Goal: Transaction & Acquisition: Purchase product/service

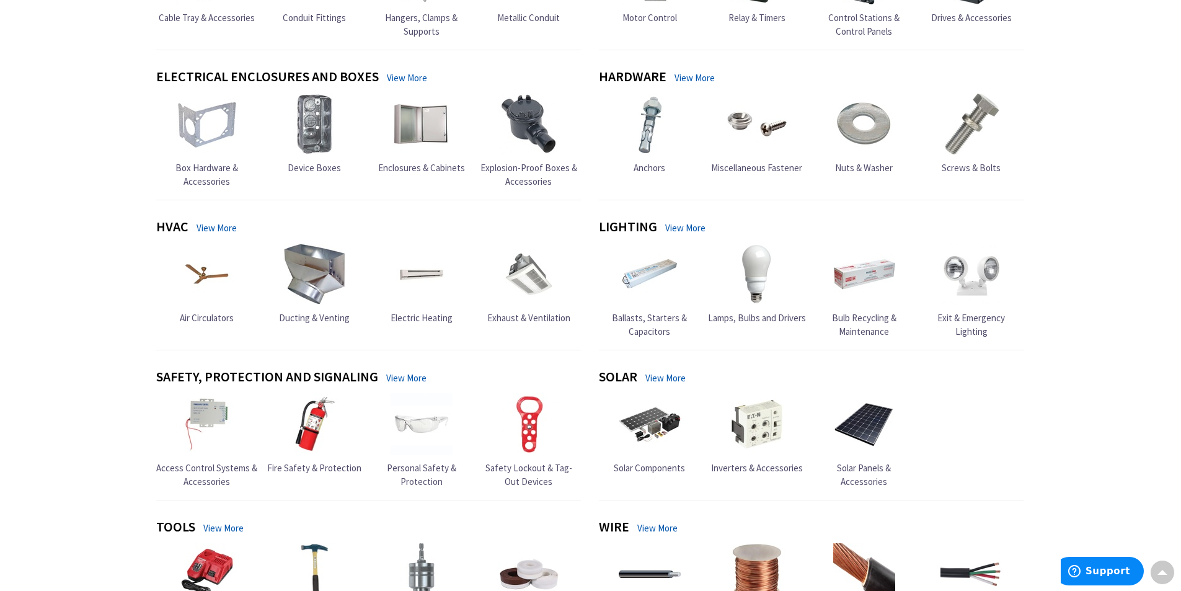
click at [550, 155] on img at bounding box center [529, 124] width 62 height 62
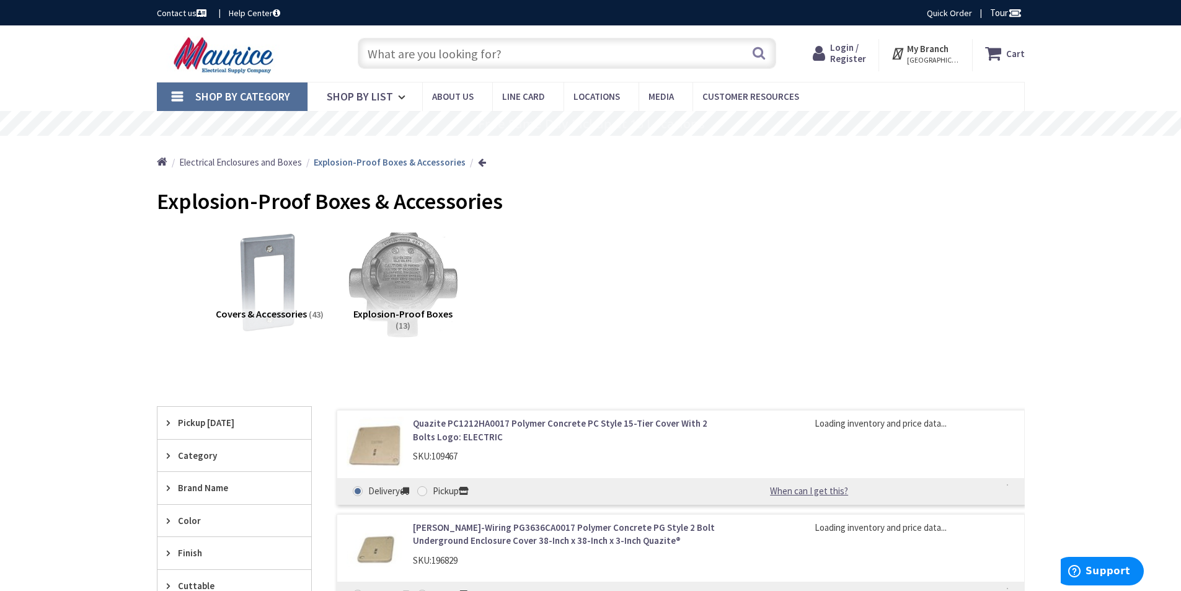
click at [394, 295] on img at bounding box center [403, 282] width 112 height 112
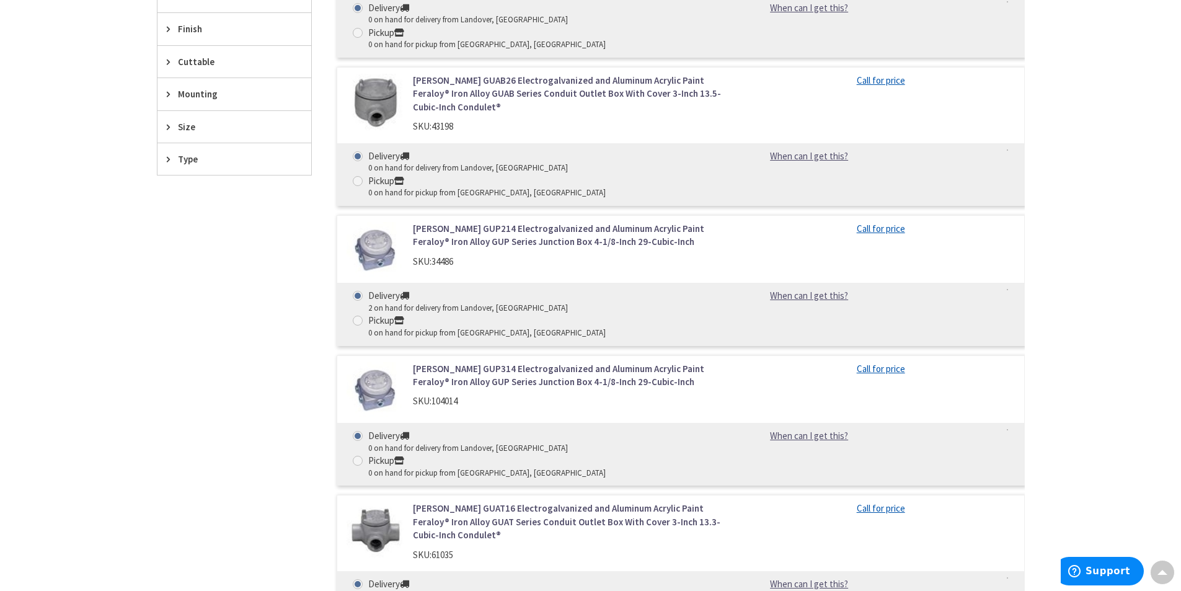
scroll to position [694, 0]
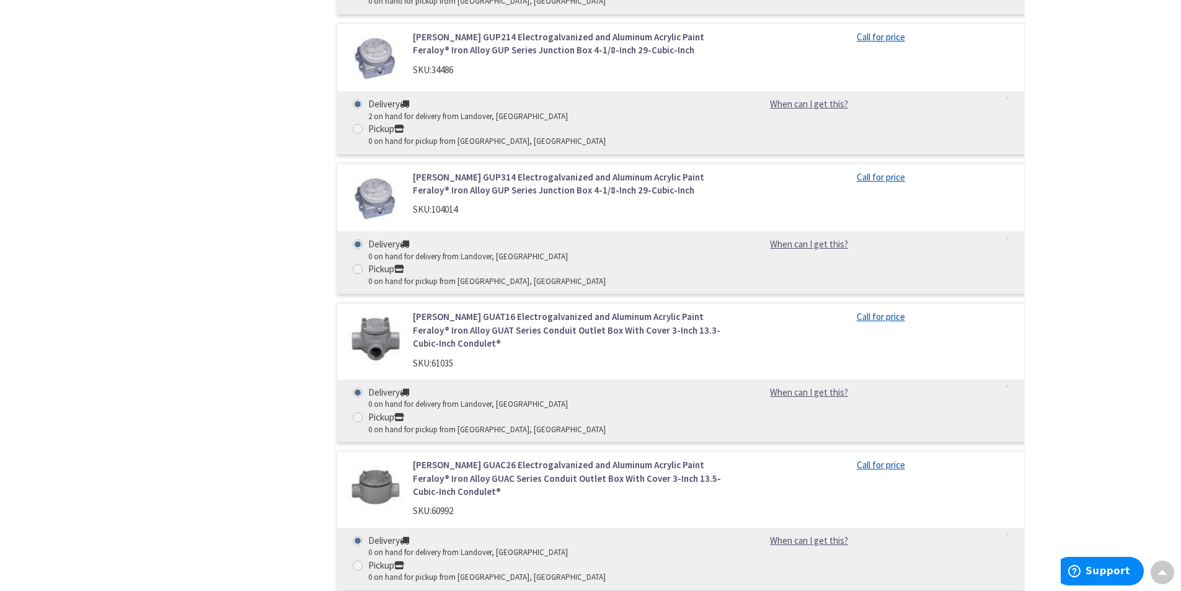
click at [406, 310] on div "[PERSON_NAME] GUAT16 Electrogalvanized and Aluminum Acrylic Paint Feraloy® Iron…" at bounding box center [571, 343] width 334 height 66
click at [381, 310] on img at bounding box center [376, 339] width 58 height 58
